Goal: Transaction & Acquisition: Purchase product/service

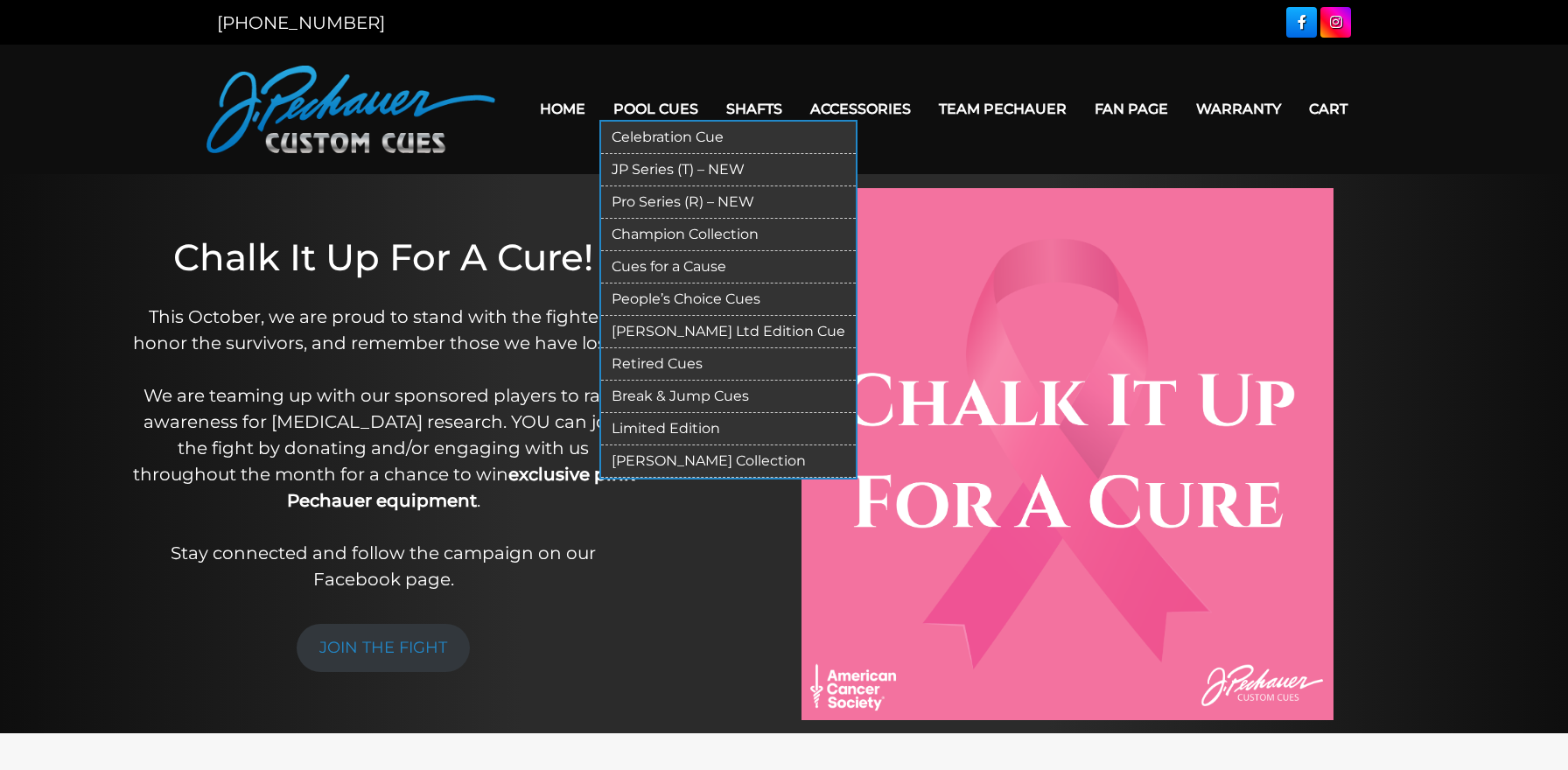
click at [650, 421] on link "Limited Edition" at bounding box center [728, 429] width 254 height 33
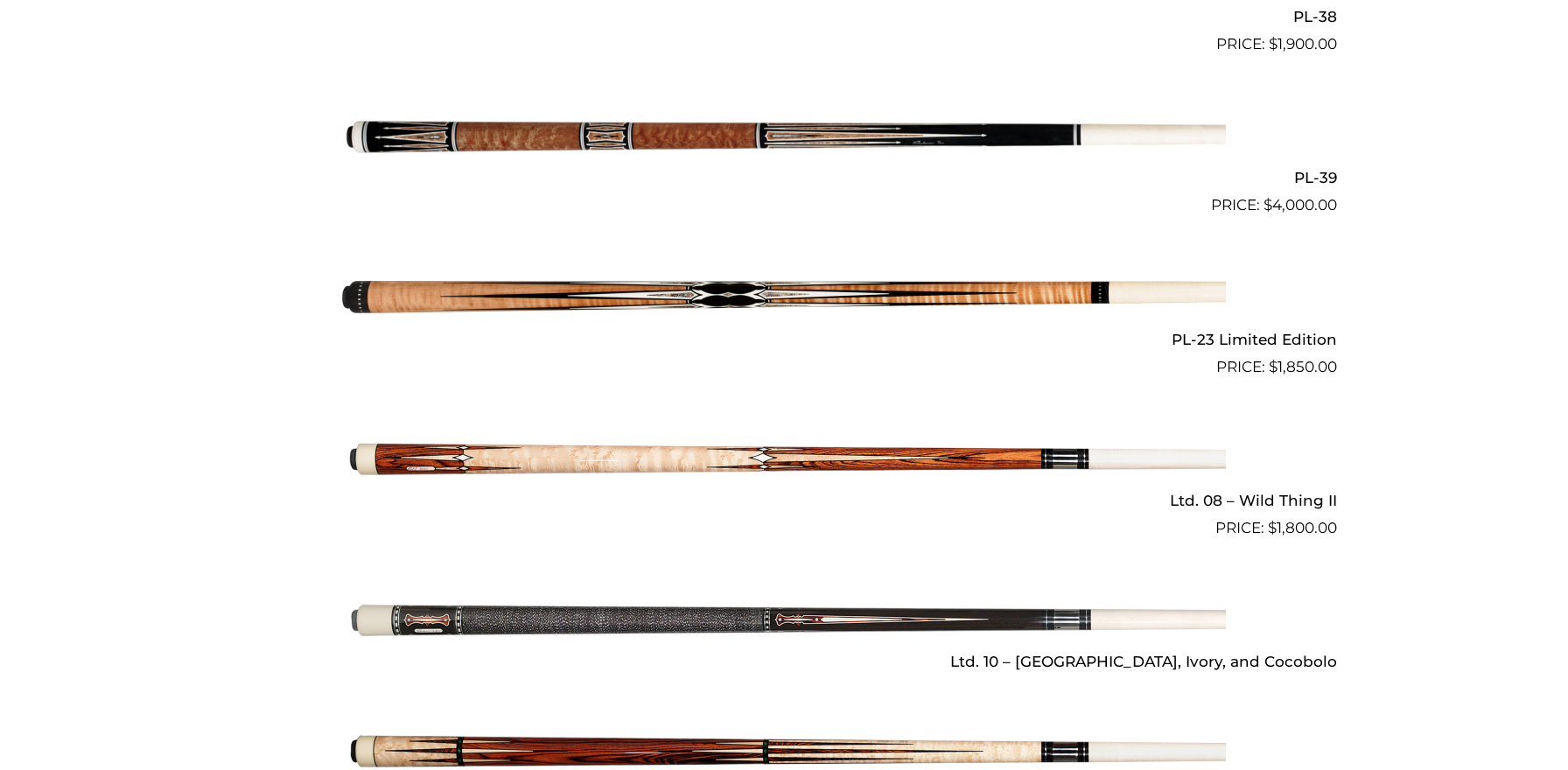
scroll to position [2179, 0]
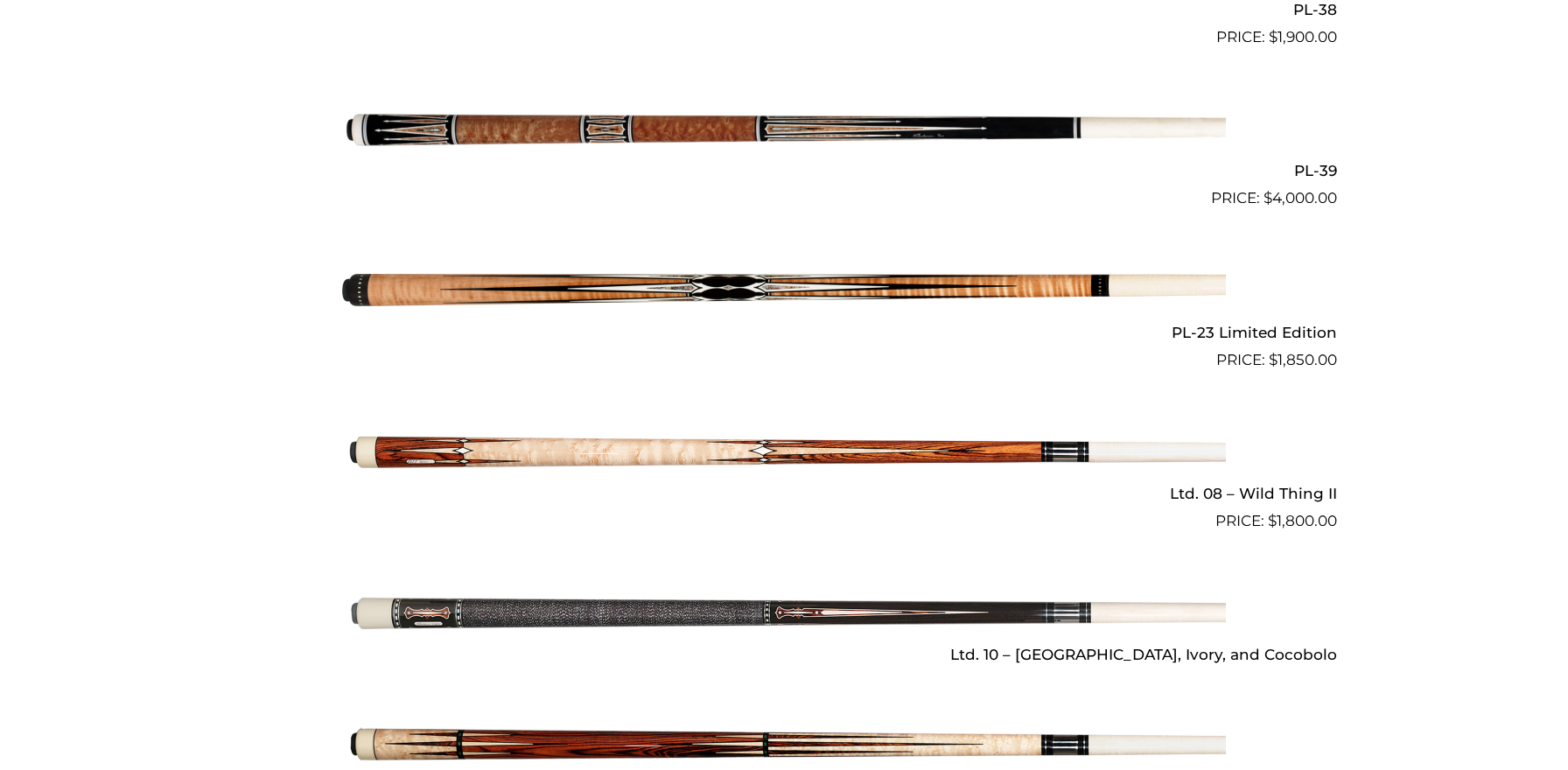
click at [750, 268] on img at bounding box center [784, 291] width 884 height 147
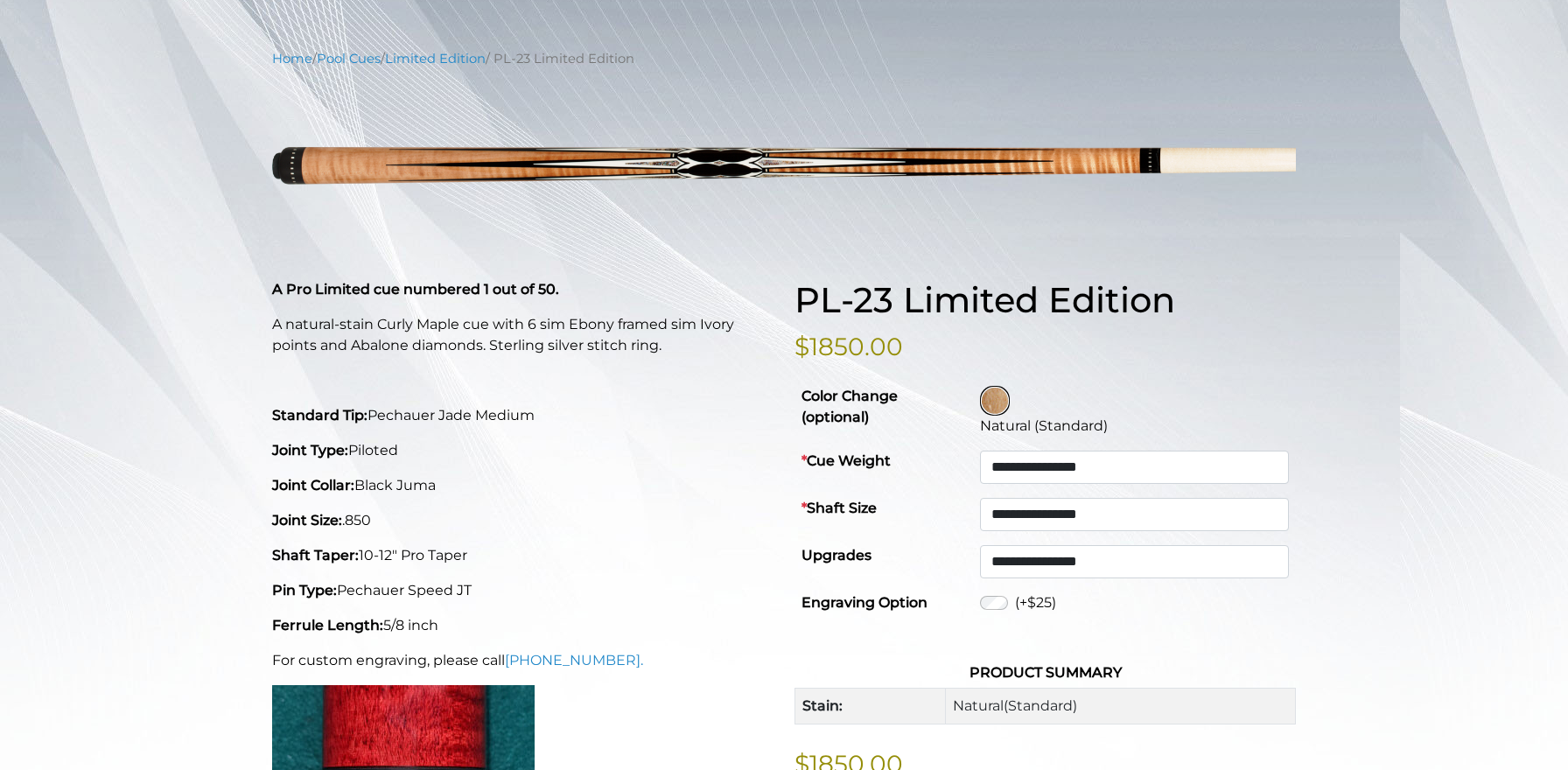
scroll to position [118, 0]
